Goal: Task Accomplishment & Management: Use online tool/utility

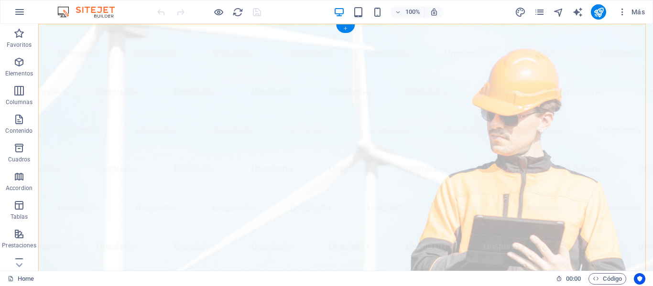
drag, startPoint x: 345, startPoint y: 28, endPoint x: 149, endPoint y: 16, distance: 196.2
click at [346, 27] on div "+" at bounding box center [345, 28] width 19 height 9
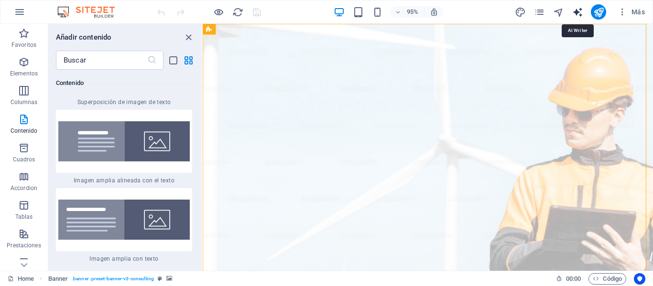
click at [575, 14] on icon "text_generator" at bounding box center [577, 12] width 11 height 11
select select "English"
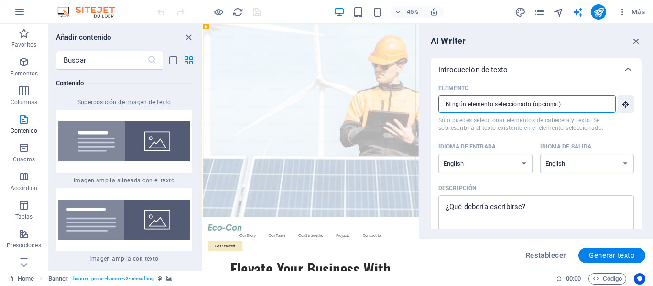
drag, startPoint x: 586, startPoint y: 105, endPoint x: 554, endPoint y: 103, distance: 32.0
click at [554, 103] on input "Elemento ​ Sólo puedes seleccionar elementos de cabecera y texto. Se sobrescrib…" at bounding box center [523, 104] width 171 height 17
click at [525, 164] on select "Albanian Arabic Armenian Awadhi Azerbaijani Bashkir Basque Belarusian Bengali B…" at bounding box center [485, 164] width 94 height 20
select select "Spanish"
click at [438, 154] on select "Albanian Arabic Armenian Awadhi Azerbaijani Bashkir Basque Belarusian Bengali B…" at bounding box center [485, 164] width 94 height 20
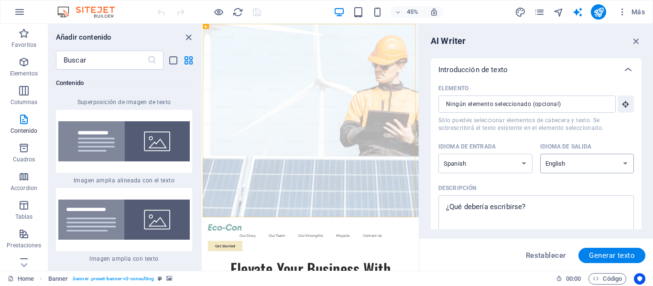
click at [618, 165] on select "Albanian Arabic Armenian Awadhi Azerbaijani Bashkir Basque Belarusian Bengali B…" at bounding box center [587, 164] width 94 height 20
select select "Spanish"
click at [540, 154] on select "Albanian Arabic Armenian Awadhi Azerbaijani Bashkir Basque Belarusian Bengali B…" at bounding box center [587, 164] width 94 height 20
click at [547, 202] on textarea "Descripción x ​" at bounding box center [536, 215] width 186 height 31
click at [564, 104] on input "Elemento ​ Sólo puedes seleccionar elementos de cabecera y texto. Se sobrescrib…" at bounding box center [523, 104] width 171 height 17
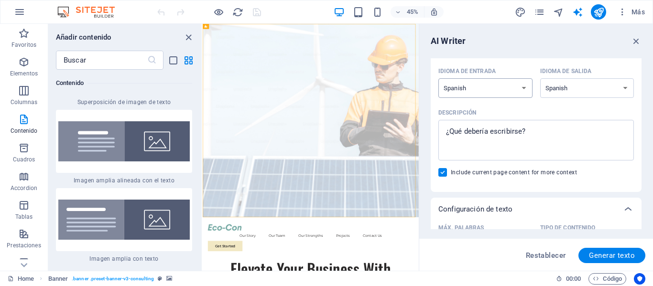
scroll to position [96, 0]
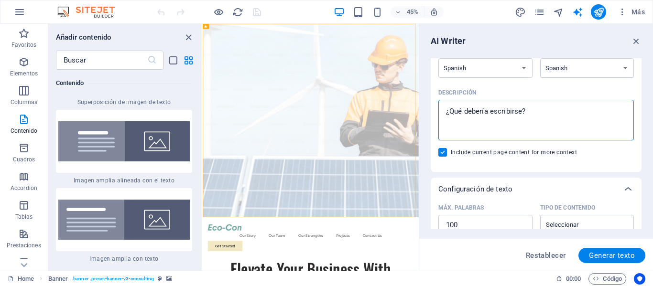
click at [540, 118] on textarea "Descripción x ​" at bounding box center [536, 120] width 186 height 31
type textarea "x"
click at [635, 43] on icon "button" at bounding box center [636, 41] width 11 height 11
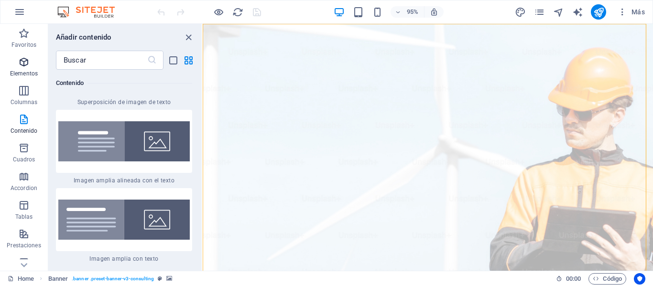
click at [23, 63] on icon "button" at bounding box center [23, 61] width 11 height 11
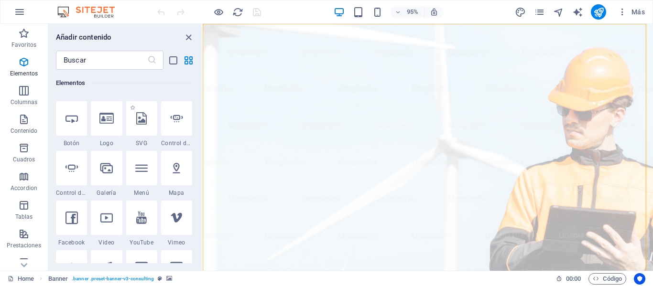
scroll to position [276, 0]
click at [111, 169] on icon at bounding box center [106, 167] width 12 height 12
select select "4"
select select "%"
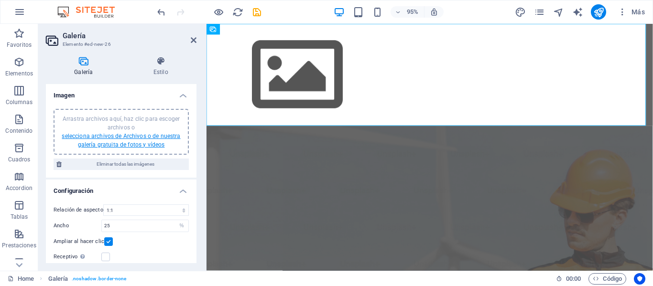
click at [79, 134] on link "selecciona archivos de Archivos o de nuestra galería gratuita de fotos y vídeos" at bounding box center [121, 140] width 118 height 15
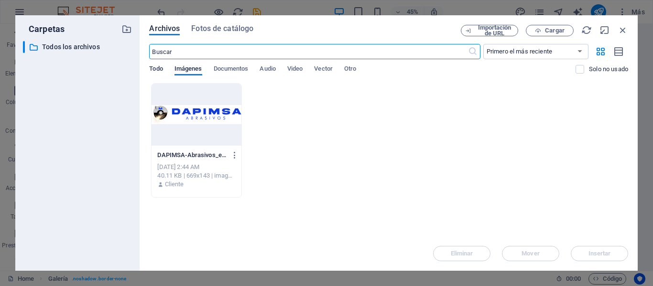
click at [155, 72] on span "Todo" at bounding box center [155, 69] width 13 height 13
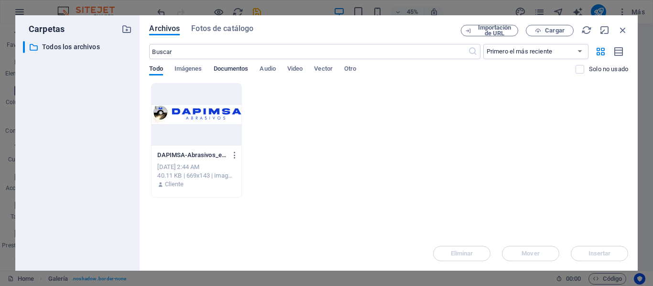
click at [231, 68] on span "Documentos" at bounding box center [231, 69] width 35 height 13
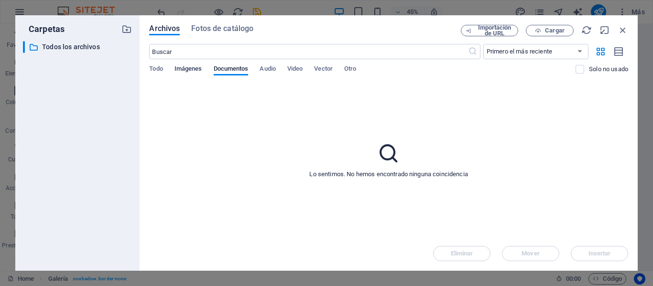
click at [187, 69] on span "Imágenes" at bounding box center [188, 69] width 28 height 13
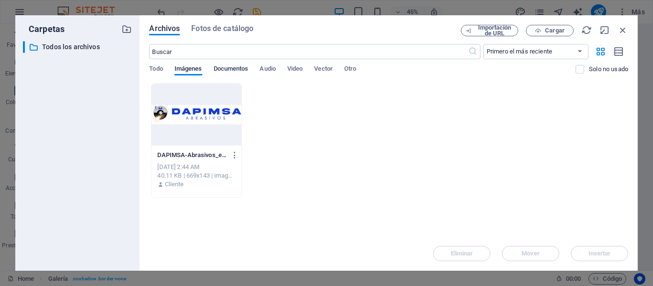
click at [234, 68] on span "Documentos" at bounding box center [231, 69] width 35 height 13
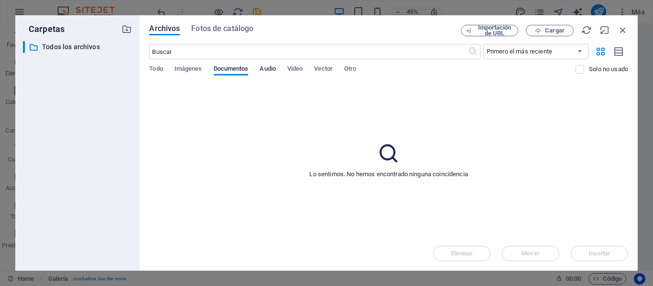
click at [264, 67] on span "Audio" at bounding box center [267, 69] width 16 height 13
click at [301, 66] on span "Video" at bounding box center [294, 69] width 15 height 13
click at [333, 70] on span "Vector" at bounding box center [323, 69] width 19 height 13
click at [350, 66] on span "Otro" at bounding box center [350, 69] width 12 height 13
click at [194, 66] on span "Imágenes" at bounding box center [188, 69] width 28 height 13
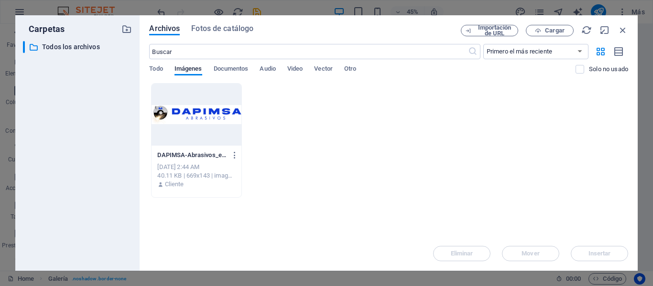
click at [207, 110] on div at bounding box center [195, 115] width 89 height 62
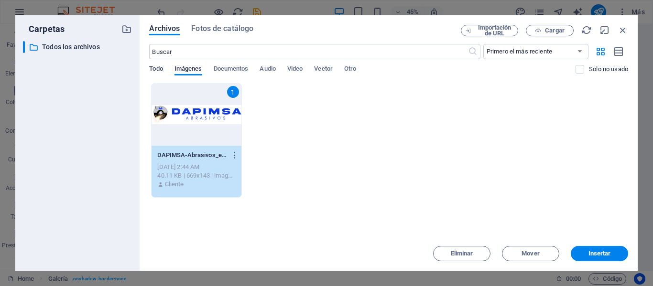
click at [161, 70] on span "Todo" at bounding box center [155, 69] width 13 height 13
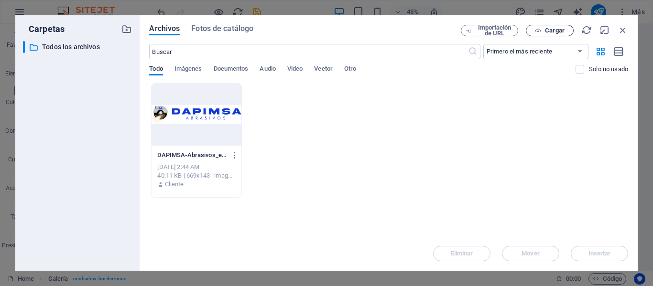
click at [555, 31] on span "Cargar" at bounding box center [555, 31] width 20 height 6
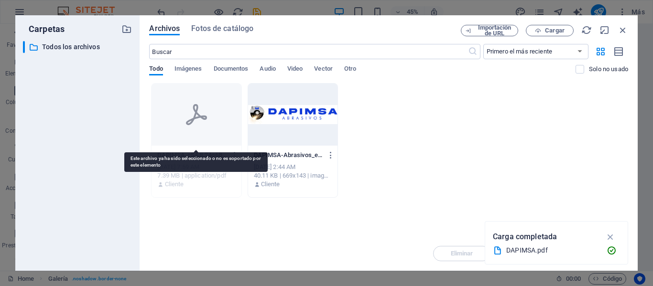
click at [206, 129] on div at bounding box center [195, 115] width 89 height 62
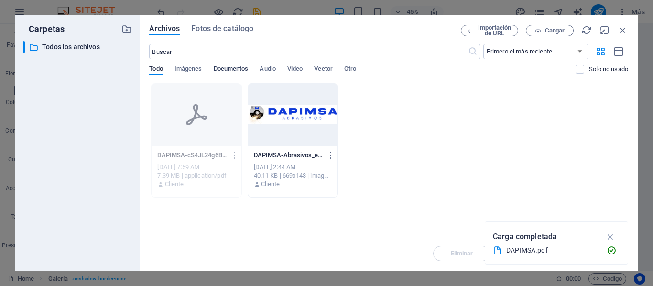
click at [232, 68] on span "Documentos" at bounding box center [231, 69] width 35 height 13
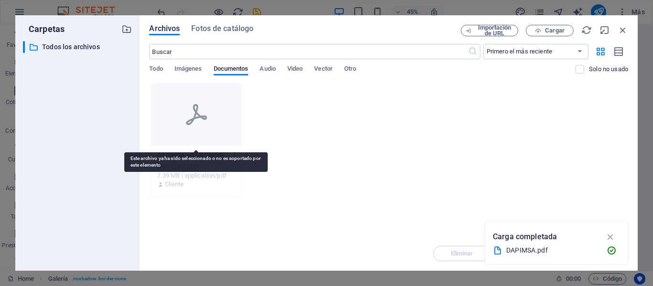
click at [216, 112] on div at bounding box center [195, 115] width 89 height 62
click at [203, 119] on icon at bounding box center [196, 114] width 21 height 21
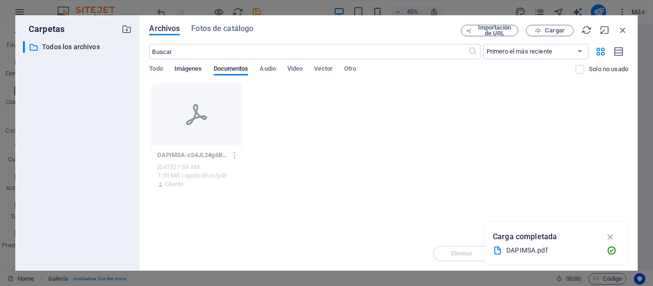
click at [201, 69] on span "Imágenes" at bounding box center [188, 69] width 28 height 13
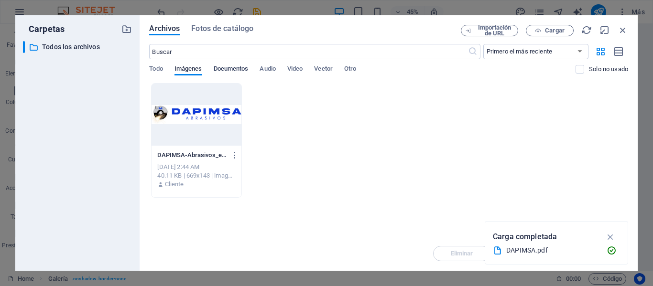
click at [223, 65] on span "Documentos" at bounding box center [231, 69] width 35 height 13
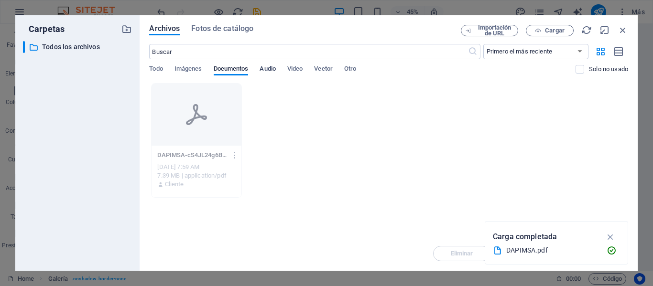
click at [272, 65] on span "Audio" at bounding box center [267, 69] width 16 height 13
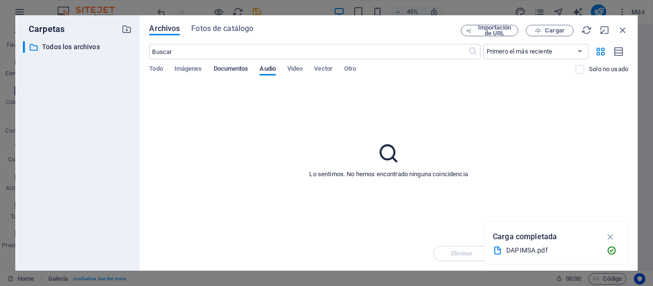
click at [236, 71] on span "Documentos" at bounding box center [231, 69] width 35 height 13
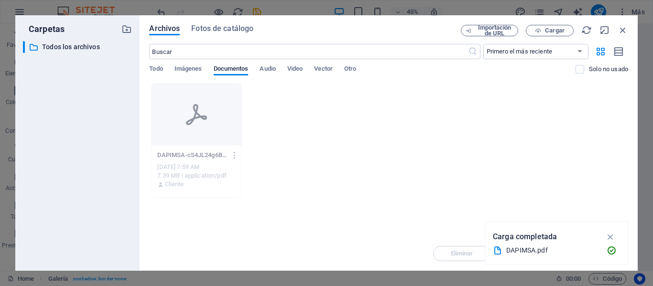
click at [520, 244] on div "Carga completada" at bounding box center [556, 236] width 127 height 15
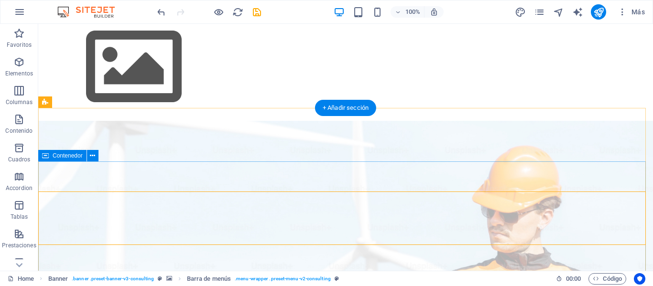
scroll to position [0, 0]
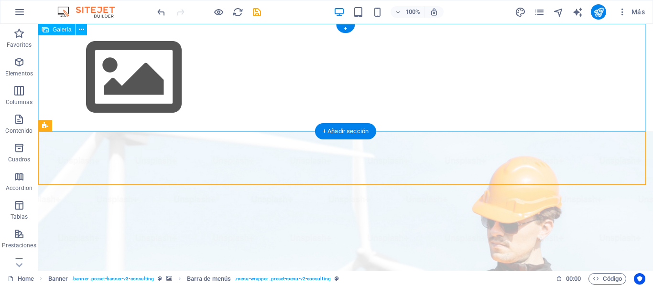
click at [156, 85] on img at bounding box center [133, 78] width 191 height 108
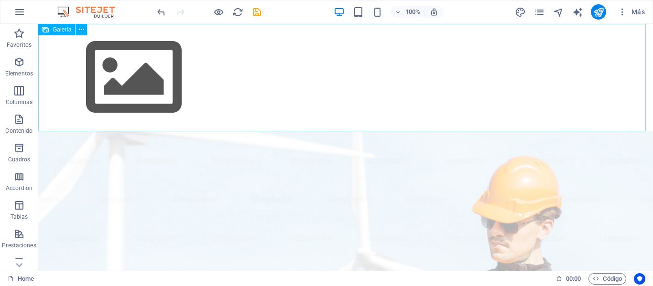
click at [57, 29] on span "Galería" at bounding box center [62, 30] width 19 height 6
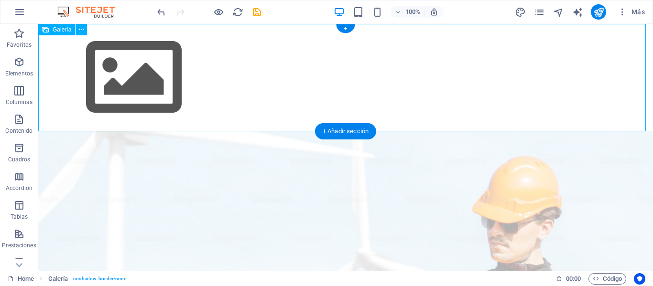
click at [143, 75] on img at bounding box center [133, 78] width 191 height 108
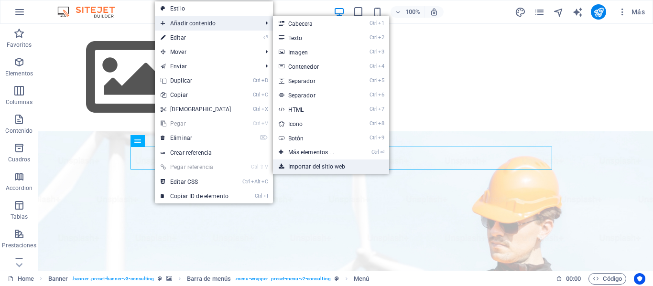
click at [312, 168] on link "Importar del sitio web" at bounding box center [331, 167] width 116 height 14
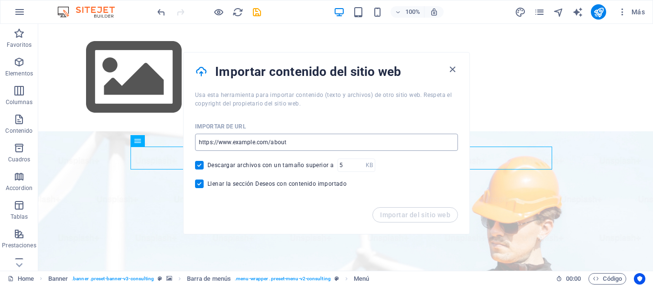
click at [305, 143] on input "url" at bounding box center [326, 142] width 263 height 17
paste input "[URL][DOMAIN_NAME]"
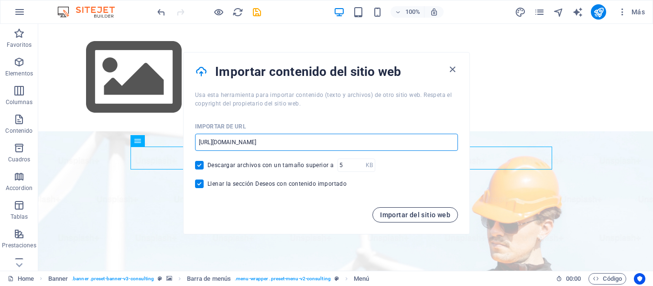
type input "[URL][DOMAIN_NAME]"
click at [422, 216] on span "Importar del sitio web" at bounding box center [415, 215] width 70 height 8
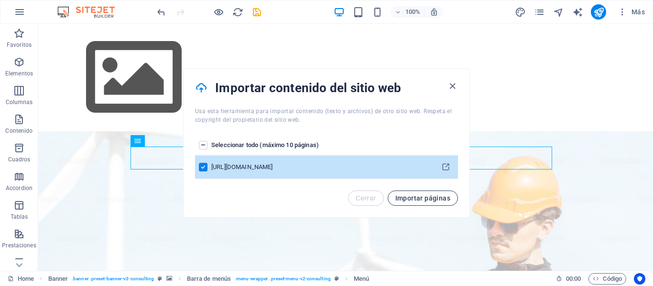
click at [437, 199] on span "Importar páginas" at bounding box center [422, 198] width 55 height 8
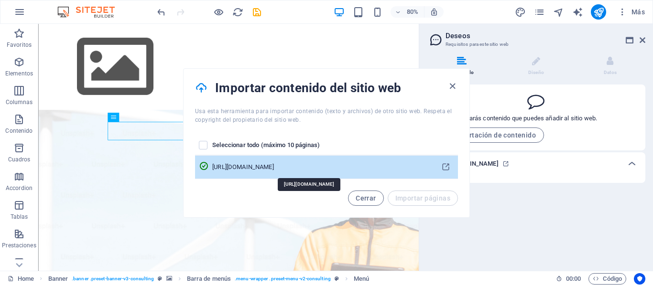
click at [424, 171] on div "[URL][DOMAIN_NAME]" at bounding box center [320, 167] width 217 height 9
click at [446, 166] on icon "pages list" at bounding box center [445, 167] width 9 height 9
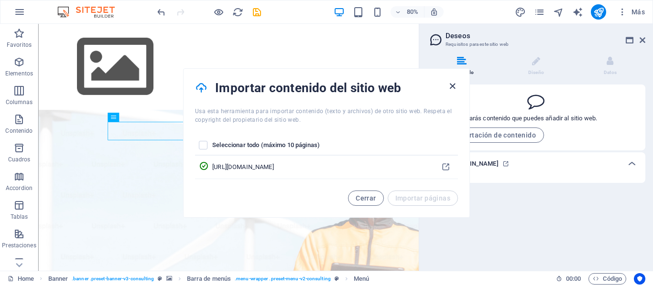
click at [454, 86] on icon "button" at bounding box center [452, 86] width 11 height 11
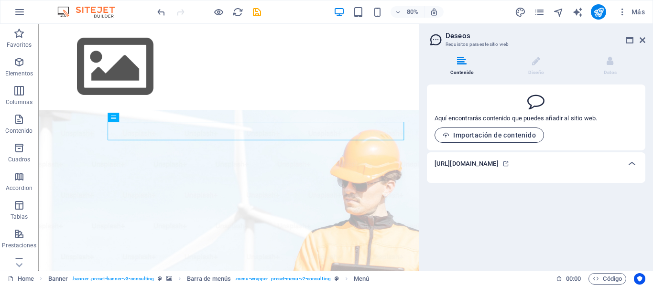
click at [505, 131] on span "Importación de contenido" at bounding box center [488, 135] width 93 height 8
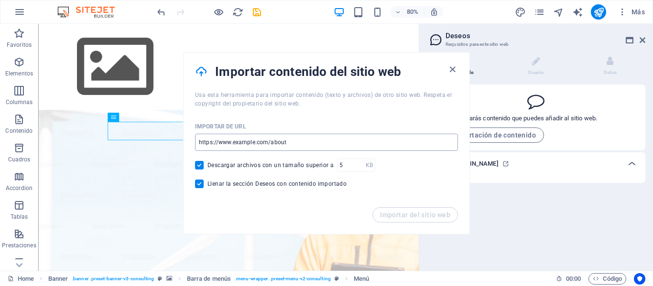
click at [295, 144] on input "url" at bounding box center [326, 142] width 263 height 17
click at [498, 164] on h6 "[URL][DOMAIN_NAME]" at bounding box center [466, 163] width 64 height 11
click at [632, 162] on icon at bounding box center [631, 163] width 11 height 11
click at [452, 68] on icon "button" at bounding box center [452, 69] width 11 height 11
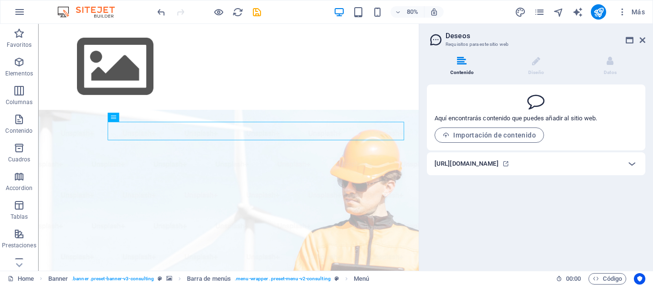
click at [480, 164] on h6 "[URL][DOMAIN_NAME]" at bounding box center [466, 163] width 64 height 11
click at [475, 133] on span "Importación de contenido" at bounding box center [488, 135] width 93 height 8
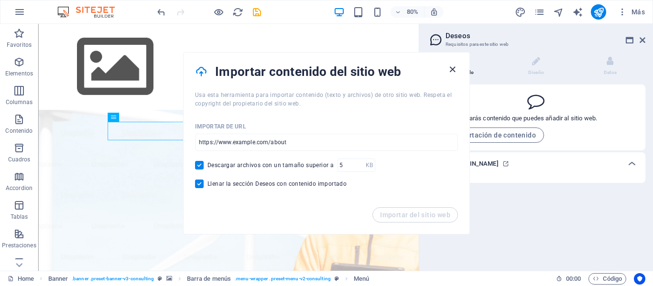
click at [454, 67] on icon "button" at bounding box center [452, 69] width 11 height 11
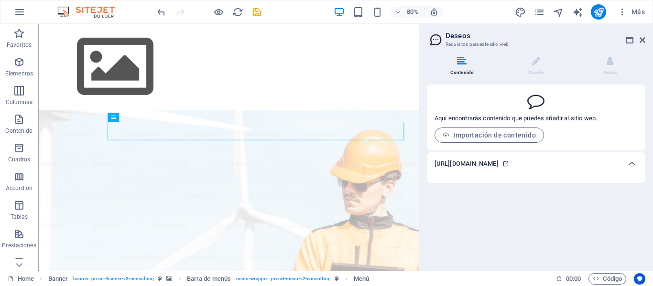
drag, startPoint x: 429, startPoint y: 162, endPoint x: 628, endPoint y: 162, distance: 199.2
click at [574, 162] on div "[URL][DOMAIN_NAME]" at bounding box center [536, 163] width 218 height 23
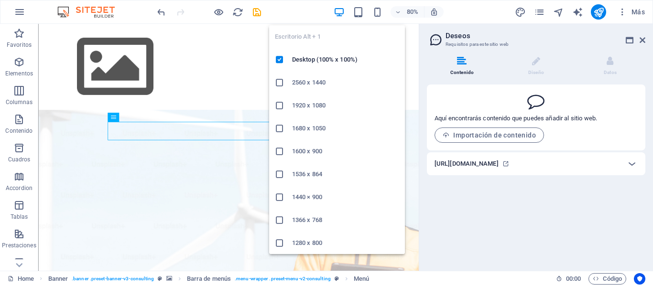
click at [339, 12] on icon "button" at bounding box center [339, 12] width 11 height 11
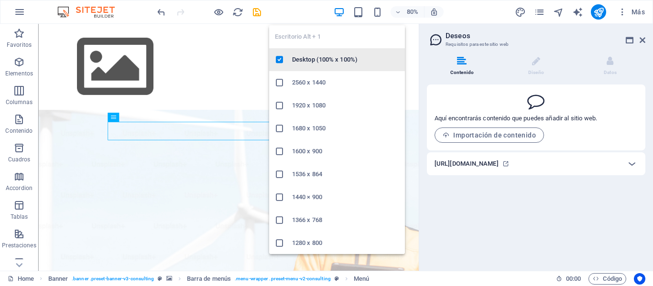
drag, startPoint x: 318, startPoint y: 67, endPoint x: 361, endPoint y: 50, distance: 45.7
click at [318, 67] on li "Desktop (100% x 100%)" at bounding box center [337, 59] width 136 height 23
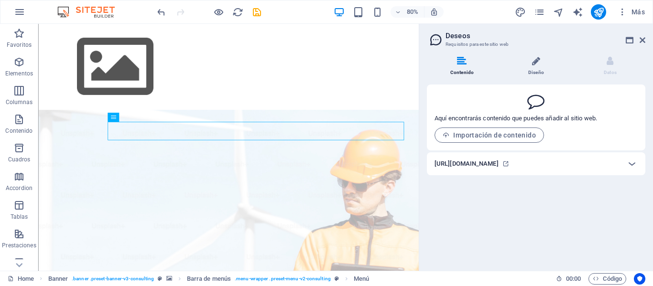
click at [537, 61] on icon at bounding box center [536, 61] width 8 height 10
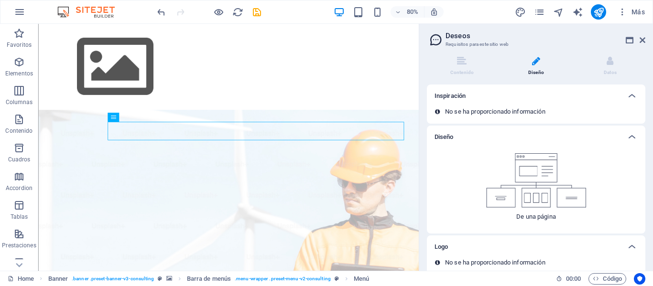
drag, startPoint x: 608, startPoint y: 59, endPoint x: 553, endPoint y: 60, distance: 55.4
click at [608, 60] on icon at bounding box center [609, 61] width 7 height 10
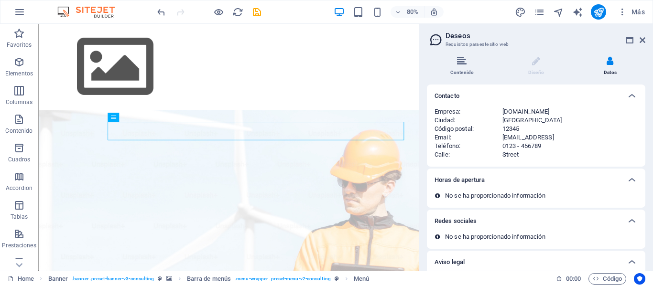
click at [466, 66] on li "Contenido" at bounding box center [464, 66] width 74 height 21
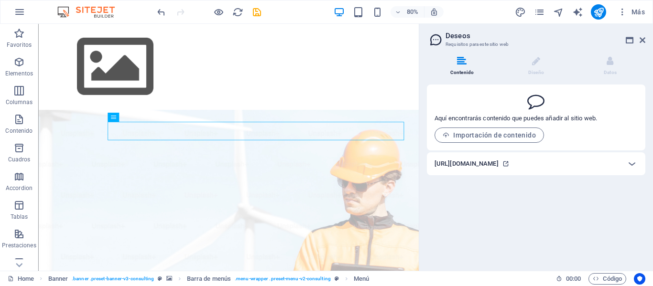
click at [509, 164] on icon at bounding box center [505, 164] width 7 height 7
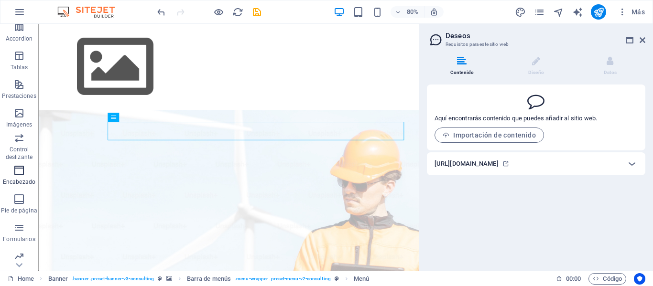
scroll to position [183, 0]
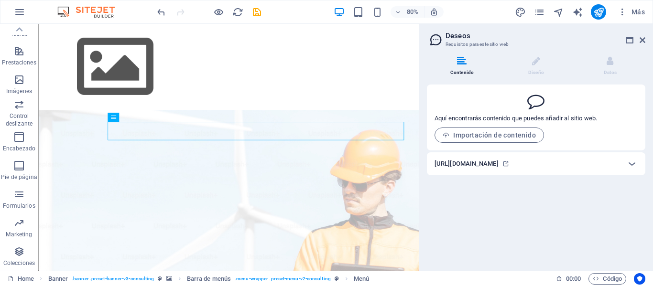
drag, startPoint x: 449, startPoint y: 164, endPoint x: 422, endPoint y: 254, distance: 93.1
click at [421, 255] on div "Contenido Diseño Datos Aquí encontrarás contenido que puedes añadir al sitio we…" at bounding box center [536, 160] width 234 height 222
drag, startPoint x: 431, startPoint y: 160, endPoint x: 565, endPoint y: 159, distance: 133.3
click at [565, 159] on div "[URL][DOMAIN_NAME]" at bounding box center [536, 163] width 218 height 23
click at [641, 36] on h2 "Deseos" at bounding box center [545, 36] width 200 height 9
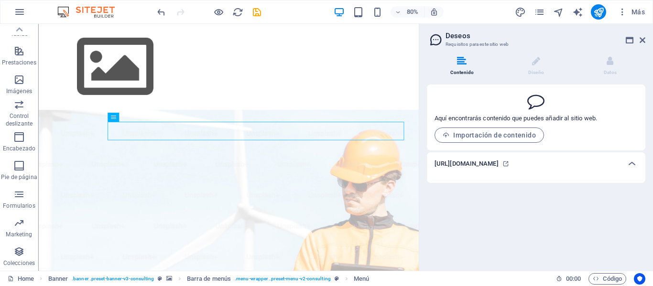
click at [493, 126] on span at bounding box center [515, 125] width 162 height 5
click at [494, 136] on span "Importación de contenido" at bounding box center [488, 135] width 93 height 8
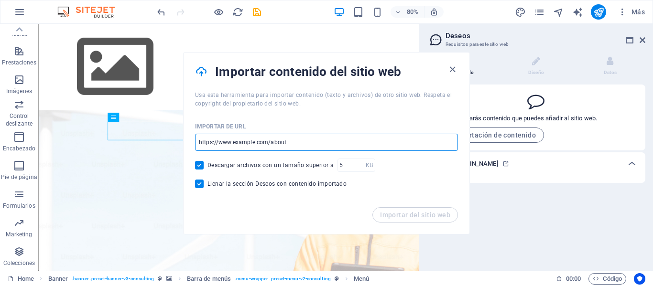
drag, startPoint x: 297, startPoint y: 141, endPoint x: 185, endPoint y: 144, distance: 111.8
click at [185, 144] on div "Importar de URL ​ Descargar archivos con un tamaño superior a KB ​ Llenar la se…" at bounding box center [326, 157] width 286 height 99
paste input "[URL][DOMAIN_NAME]"
type input "[URL][DOMAIN_NAME]"
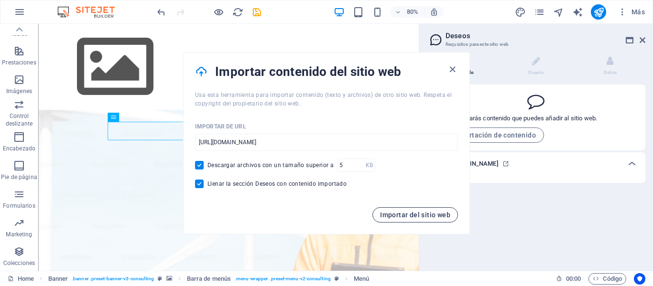
click at [416, 213] on span "Importar del sitio web" at bounding box center [415, 215] width 70 height 8
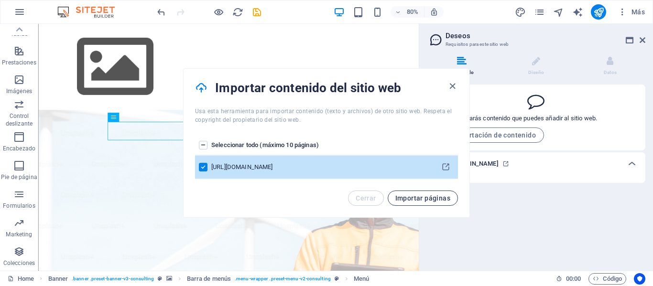
click at [409, 199] on span "Importar páginas" at bounding box center [422, 198] width 55 height 8
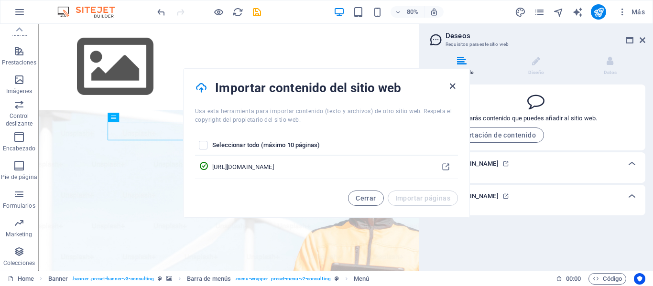
click at [454, 86] on icon "button" at bounding box center [452, 86] width 11 height 11
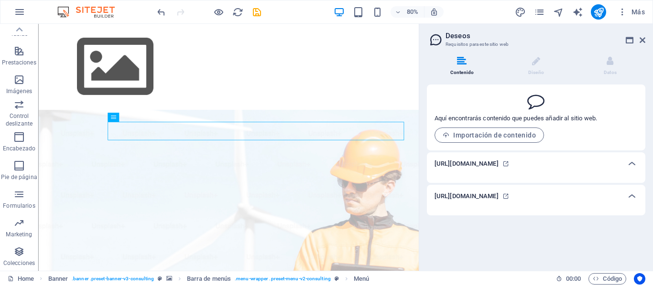
click at [498, 165] on h6 "[URL][DOMAIN_NAME]" at bounding box center [466, 163] width 64 height 11
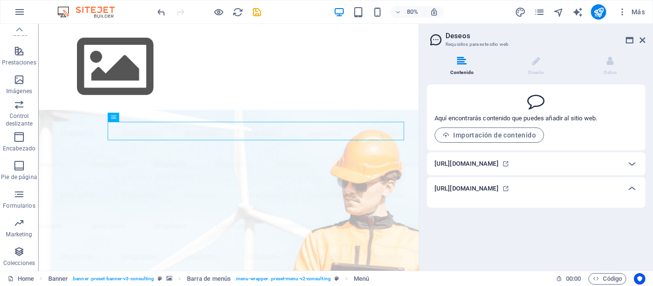
click at [646, 38] on aside "Deseos Requisitos para este sitio web Contenido Diseño Datos Aquí encontrarás c…" at bounding box center [536, 147] width 234 height 247
click at [644, 38] on icon at bounding box center [642, 40] width 6 height 8
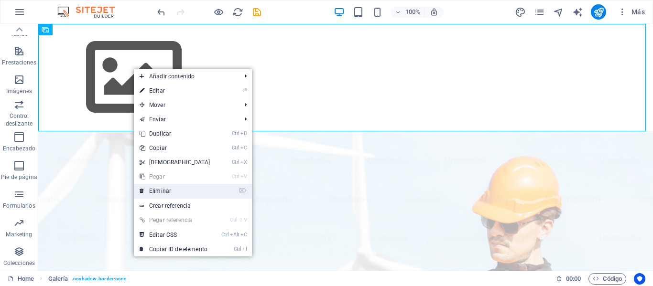
click at [186, 190] on link "⌦ Eliminar" at bounding box center [175, 191] width 82 height 14
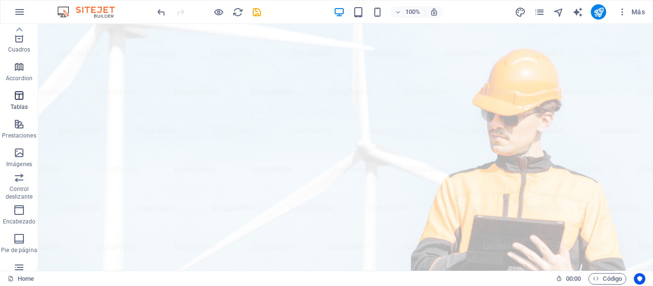
scroll to position [0, 0]
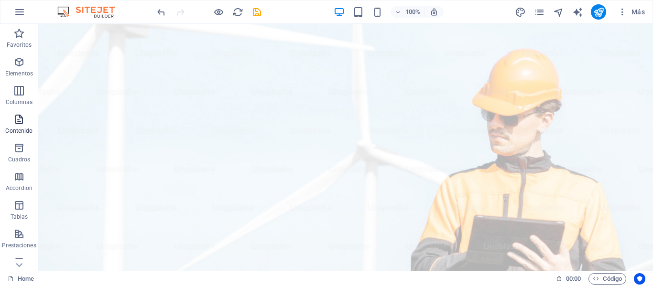
click at [24, 124] on icon "button" at bounding box center [18, 119] width 11 height 11
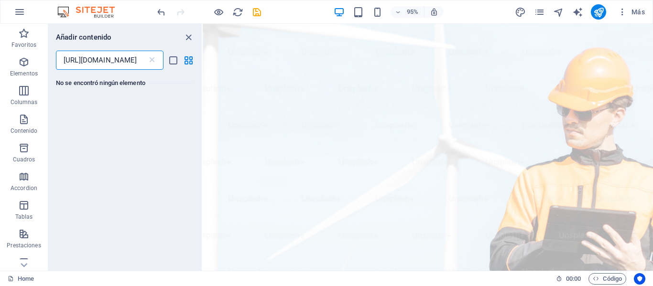
type input "[URL][DOMAIN_NAME]"
click at [172, 62] on icon "list-view" at bounding box center [173, 60] width 11 height 11
click at [185, 62] on icon "grid-view" at bounding box center [188, 60] width 11 height 11
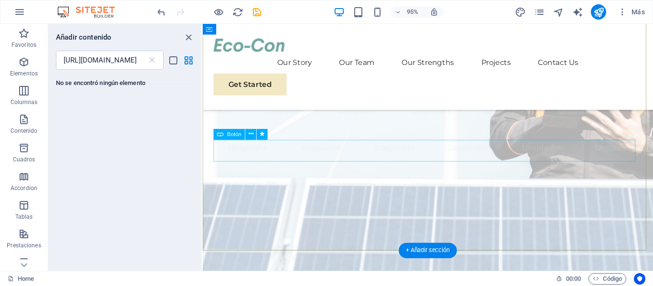
scroll to position [191, 0]
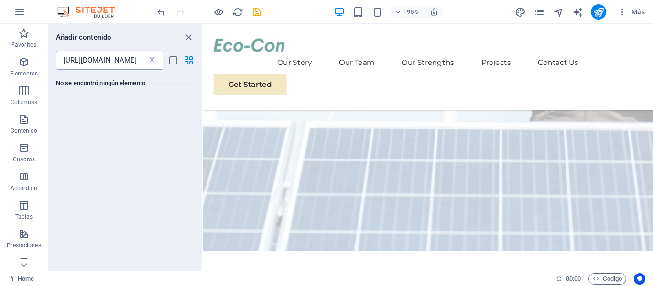
click at [151, 61] on icon at bounding box center [152, 60] width 10 height 10
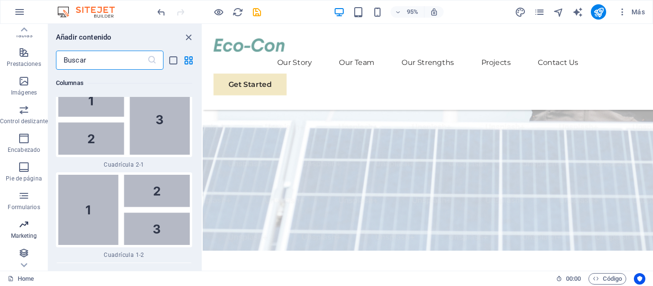
scroll to position [183, 0]
click at [28, 251] on icon "button" at bounding box center [23, 251] width 11 height 11
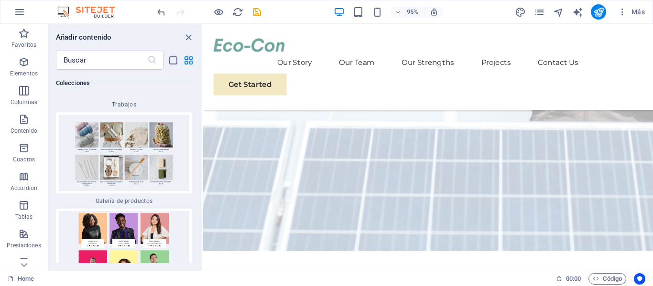
scroll to position [17961, 0]
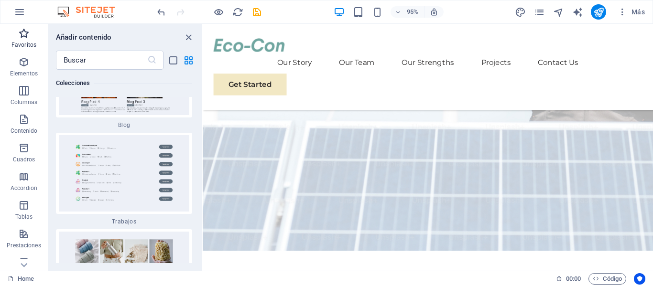
click at [26, 34] on icon "button" at bounding box center [23, 33] width 11 height 11
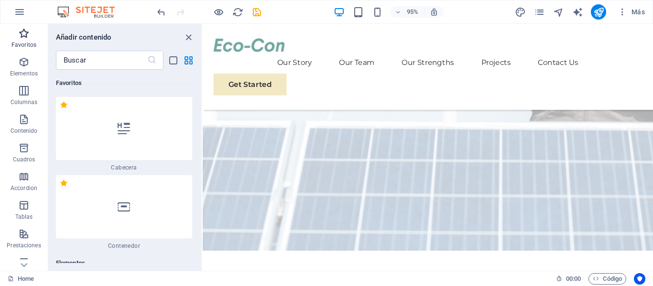
scroll to position [0, 0]
click at [28, 67] on icon "button" at bounding box center [23, 61] width 11 height 11
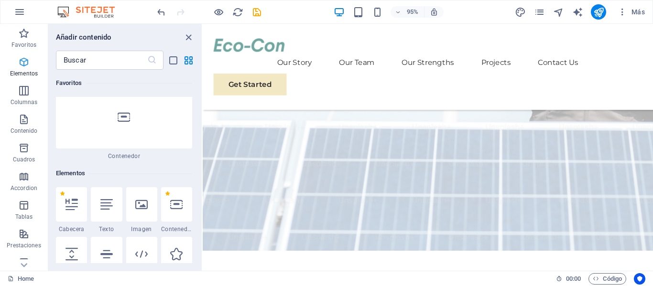
scroll to position [180, 0]
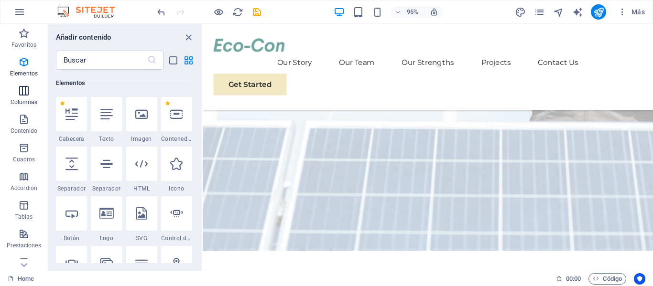
click at [27, 84] on button "Columnas" at bounding box center [24, 95] width 48 height 29
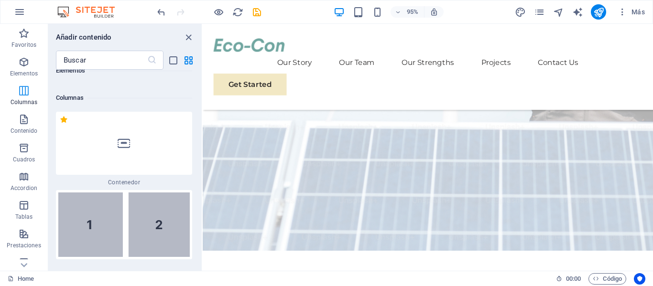
scroll to position [551, 0]
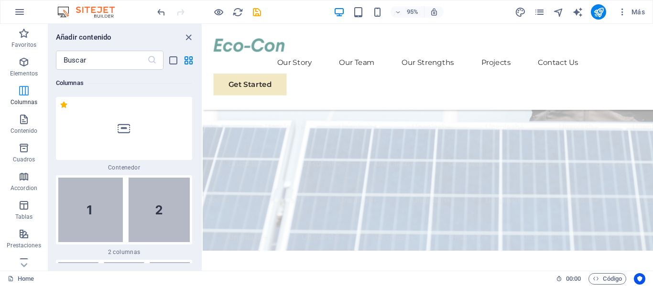
click at [21, 108] on button "Columnas" at bounding box center [24, 95] width 48 height 29
click at [22, 110] on button "Contenido" at bounding box center [24, 124] width 48 height 29
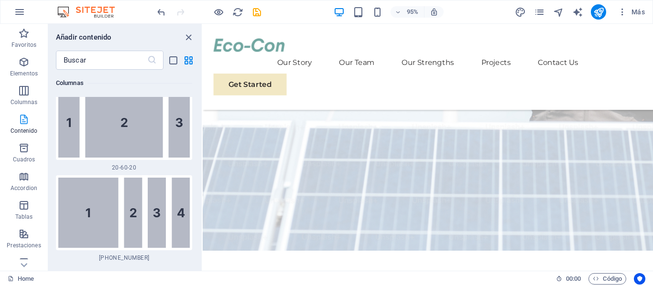
scroll to position [3209, 0]
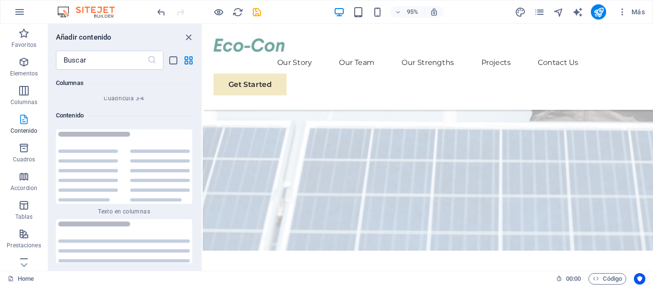
click at [20, 136] on span "Contenido" at bounding box center [24, 125] width 48 height 23
click at [23, 146] on icon "button" at bounding box center [23, 147] width 11 height 11
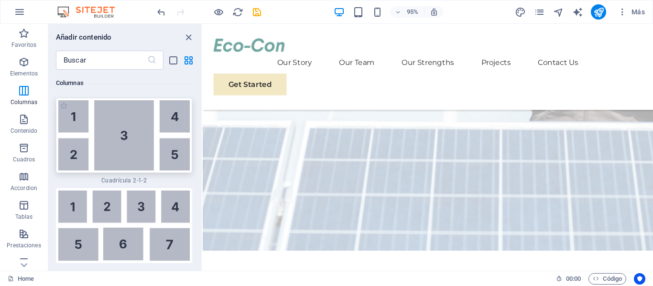
scroll to position [2979, 0]
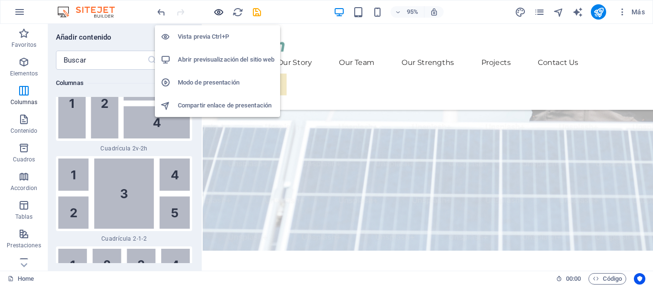
click at [220, 12] on icon "button" at bounding box center [218, 12] width 11 height 11
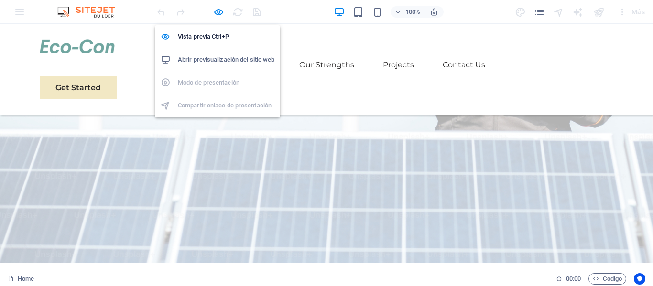
click at [216, 60] on h6 "Abrir previsualización del sitio web" at bounding box center [226, 59] width 97 height 11
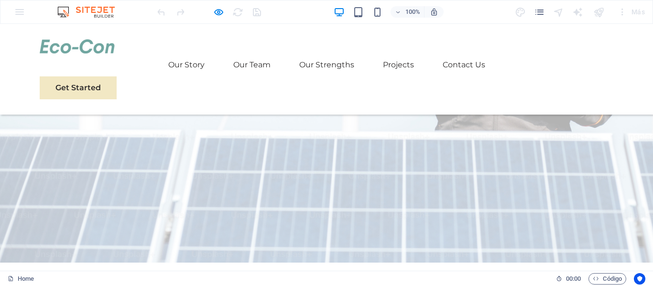
click at [18, 11] on div "100% Más" at bounding box center [326, 11] width 652 height 23
click at [105, 15] on img at bounding box center [91, 11] width 72 height 11
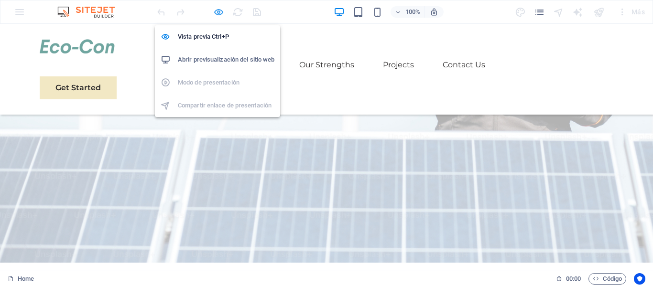
click at [218, 13] on icon "button" at bounding box center [218, 12] width 11 height 11
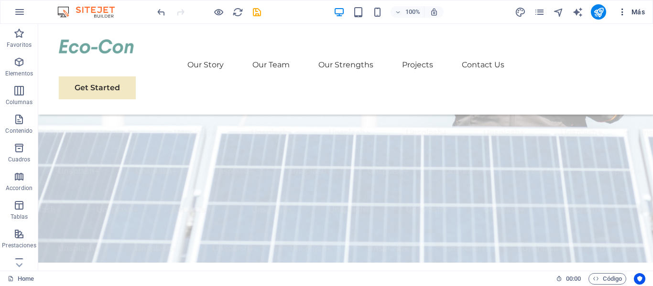
click at [638, 13] on span "Más" at bounding box center [630, 12] width 27 height 10
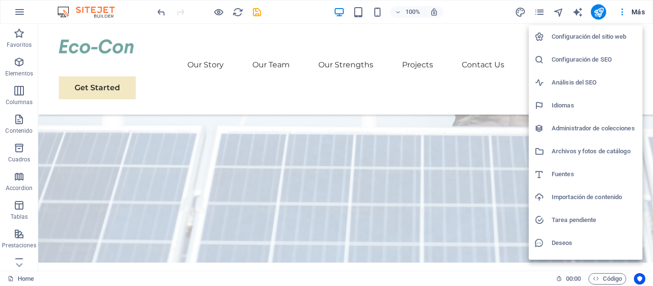
click at [581, 197] on h6 "Importación de contenido" at bounding box center [593, 197] width 85 height 11
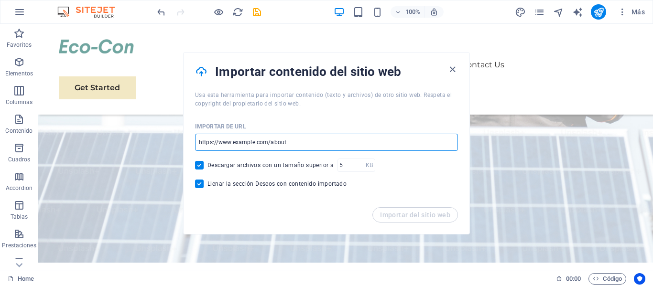
click at [317, 144] on input "url" at bounding box center [326, 142] width 263 height 17
paste input "[URL][DOMAIN_NAME]"
type input "[URL][DOMAIN_NAME]"
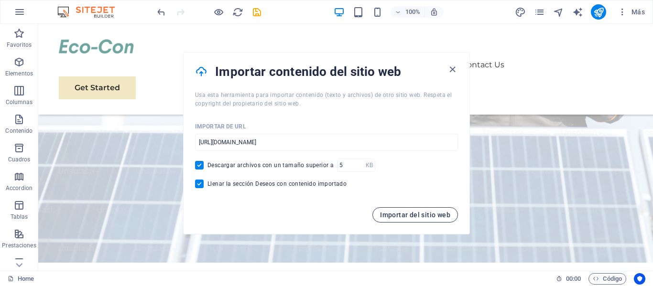
click at [416, 211] on span "Importar del sitio web" at bounding box center [415, 215] width 70 height 8
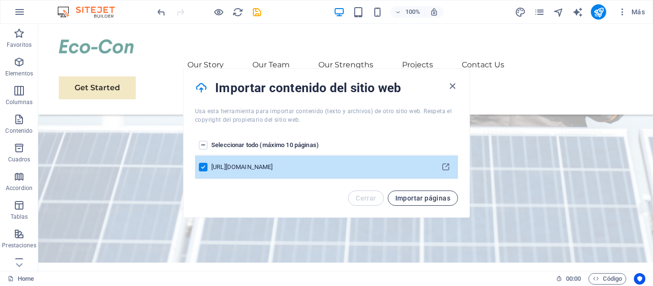
click at [435, 201] on span "Importar páginas" at bounding box center [422, 198] width 55 height 8
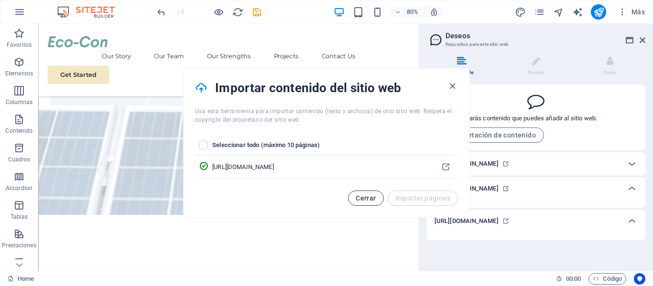
click at [372, 200] on span "Cerrar" at bounding box center [365, 198] width 20 height 8
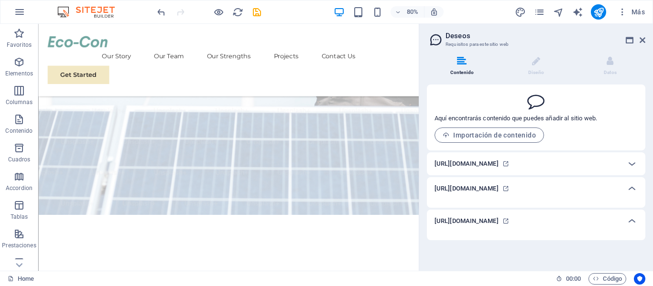
click at [533, 170] on div "[URL][DOMAIN_NAME]" at bounding box center [536, 163] width 218 height 23
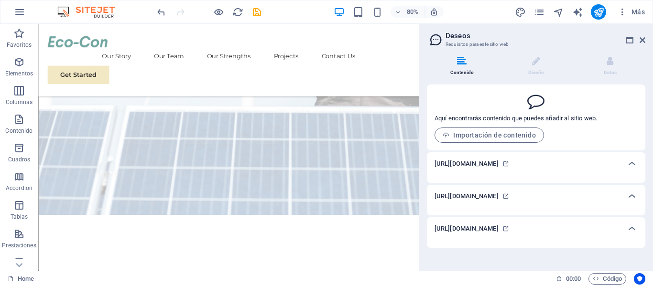
click at [487, 163] on h6 "[URL][DOMAIN_NAME]" at bounding box center [466, 163] width 64 height 11
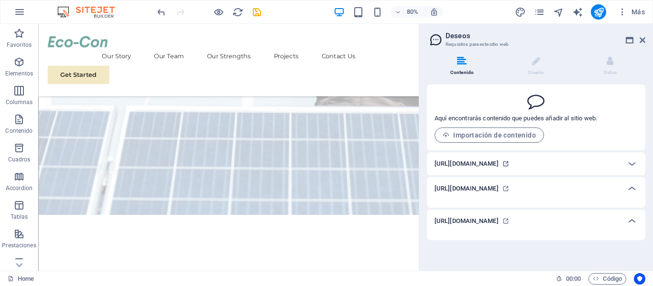
click at [509, 162] on icon at bounding box center [505, 164] width 7 height 7
click at [645, 41] on aside "Deseos Requisitos para este sitio web Contenido Diseño Datos Aquí encontrarás c…" at bounding box center [536, 147] width 234 height 247
click at [601, 14] on icon "publish" at bounding box center [598, 12] width 11 height 11
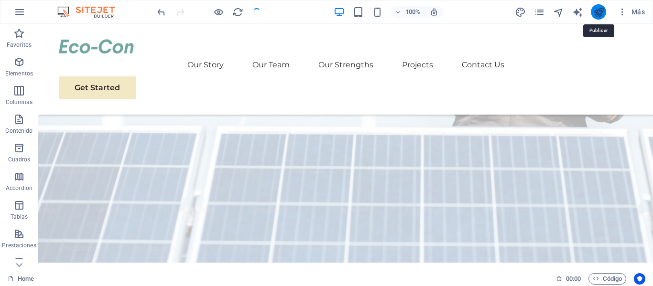
click at [597, 13] on icon "publish" at bounding box center [598, 12] width 11 height 11
checkbox input "false"
